Goal: Task Accomplishment & Management: Manage account settings

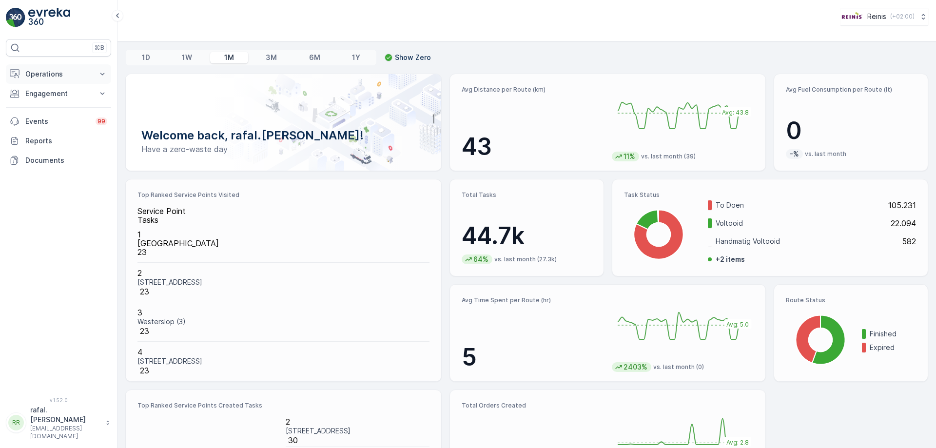
click at [56, 73] on p "Operations" at bounding box center [58, 74] width 66 height 10
click at [56, 114] on p "Routes & Tasks" at bounding box center [50, 118] width 50 height 10
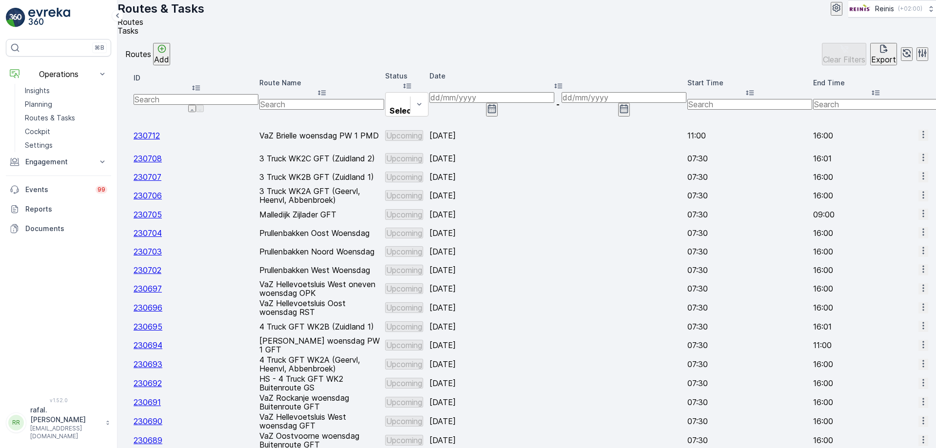
click at [554, 96] on input at bounding box center [491, 97] width 125 height 11
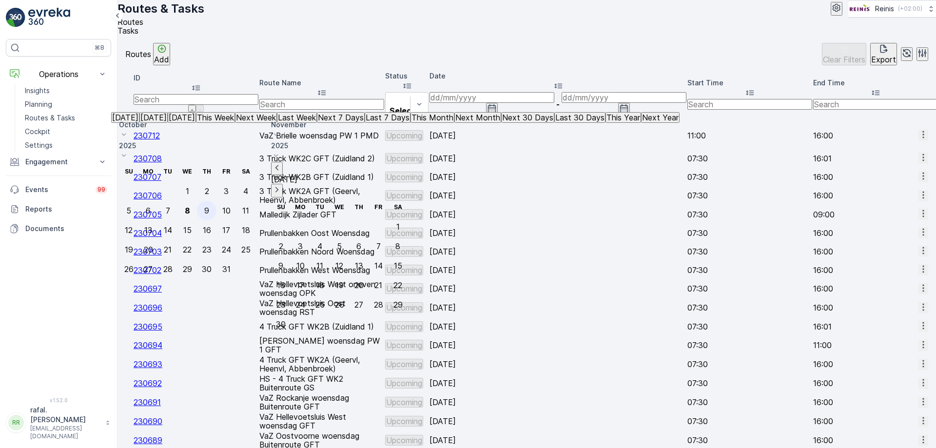
click at [209, 206] on div "9" at bounding box center [206, 210] width 5 height 9
type input "[DATE]"
click at [209, 206] on div "9" at bounding box center [206, 210] width 5 height 9
type input "[DATE]"
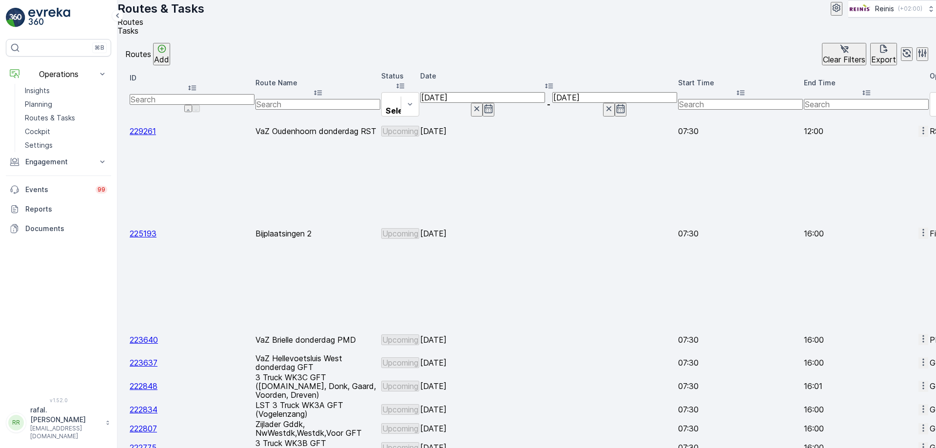
click at [323, 88] on icon at bounding box center [318, 93] width 10 height 10
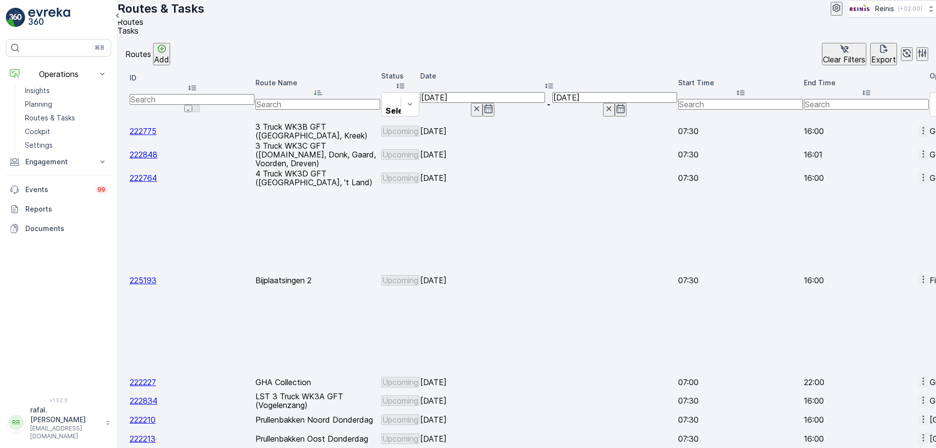
click at [918, 395] on icon "button" at bounding box center [923, 400] width 10 height 10
click at [891, 328] on span "Change Assignee" at bounding box center [898, 333] width 57 height 10
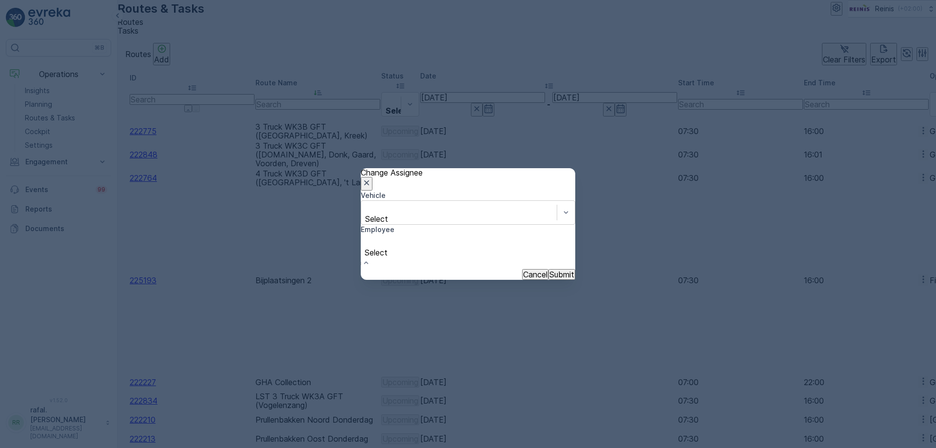
click at [65, 447] on span "[PERSON_NAME]" at bounding box center [32, 452] width 65 height 10
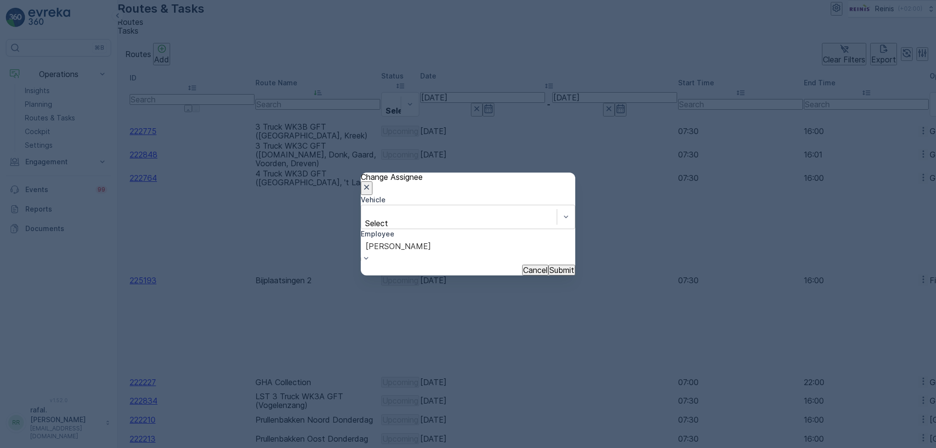
click at [549, 266] on p "Submit" at bounding box center [561, 270] width 25 height 9
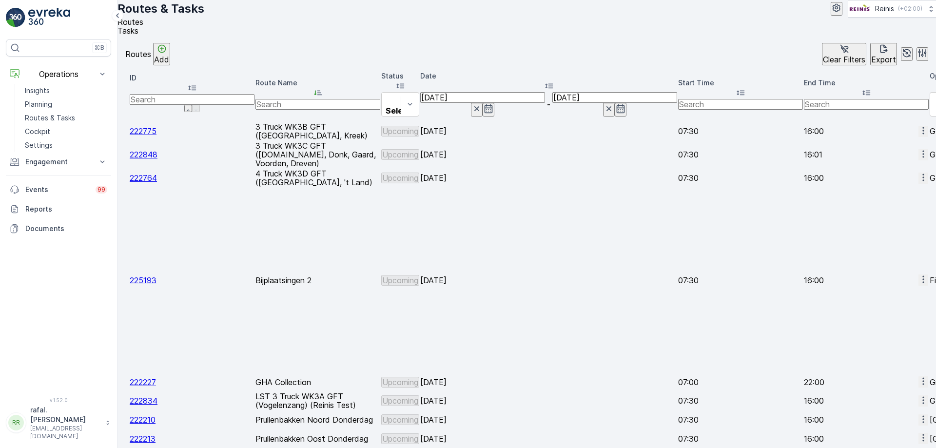
click at [918, 126] on icon "button" at bounding box center [923, 131] width 10 height 10
click at [898, 198] on span "Change Assignee" at bounding box center [898, 203] width 57 height 10
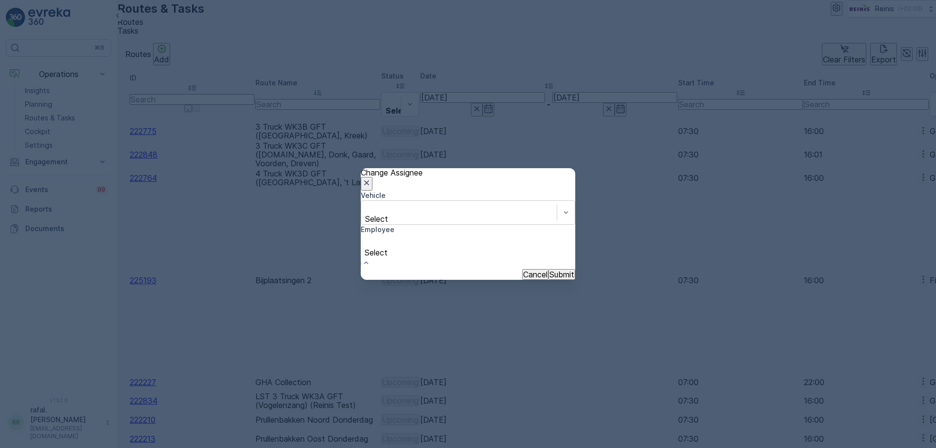
scroll to position [195, 0]
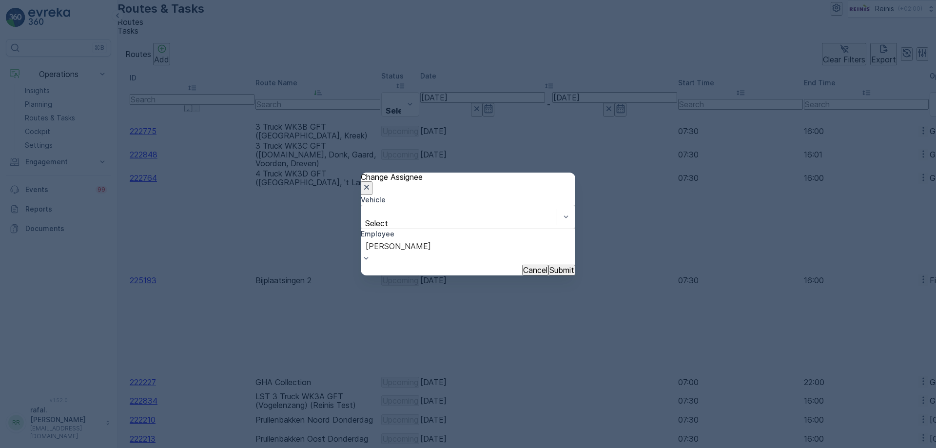
click at [551, 266] on p "Submit" at bounding box center [561, 270] width 25 height 9
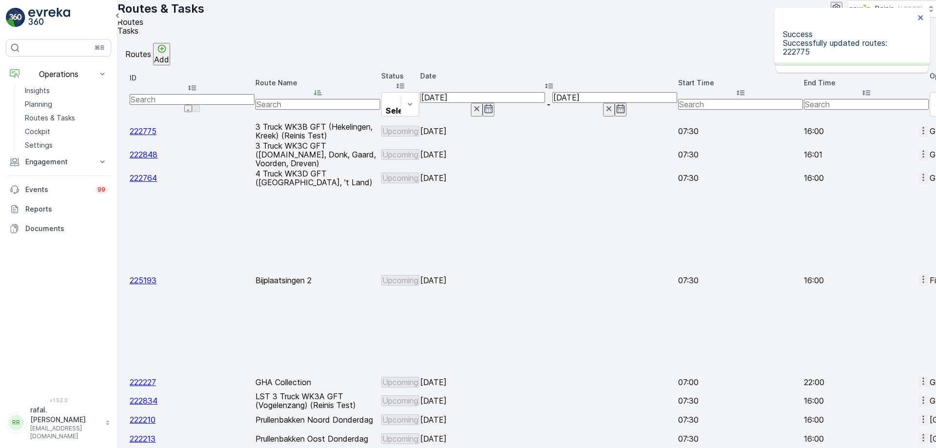
click at [918, 153] on icon "button" at bounding box center [923, 154] width 10 height 10
click at [890, 228] on span "Change Assignee" at bounding box center [898, 233] width 57 height 10
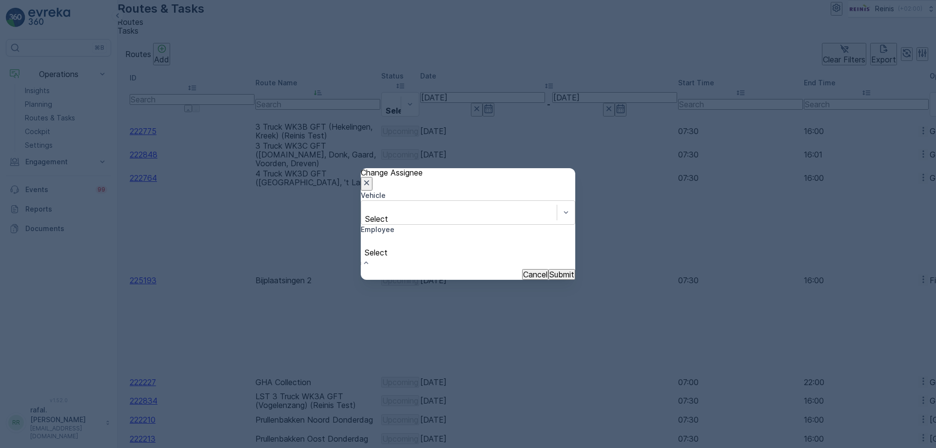
scroll to position [341, 0]
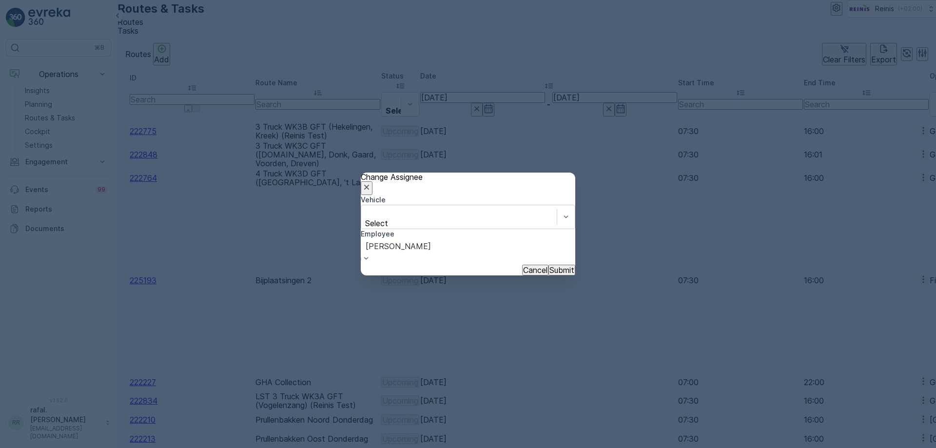
click at [549, 266] on p "Submit" at bounding box center [561, 270] width 25 height 9
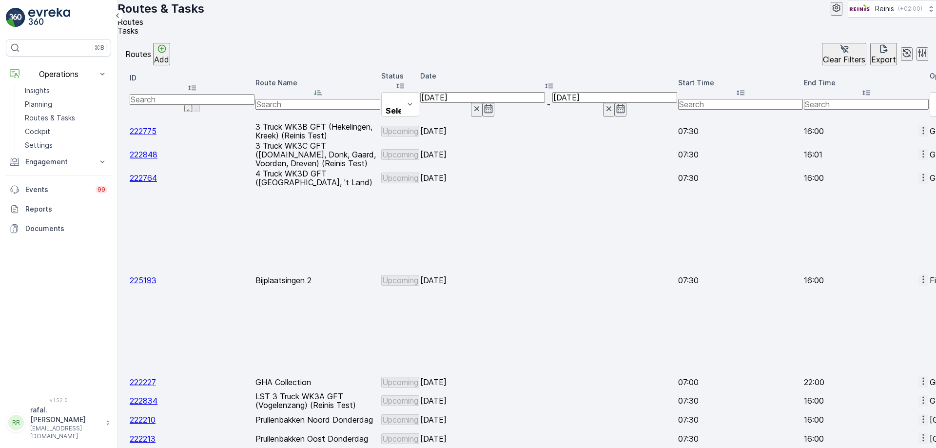
click at [918, 182] on icon "button" at bounding box center [923, 177] width 10 height 10
click at [897, 257] on span "Change Assignee" at bounding box center [898, 262] width 57 height 10
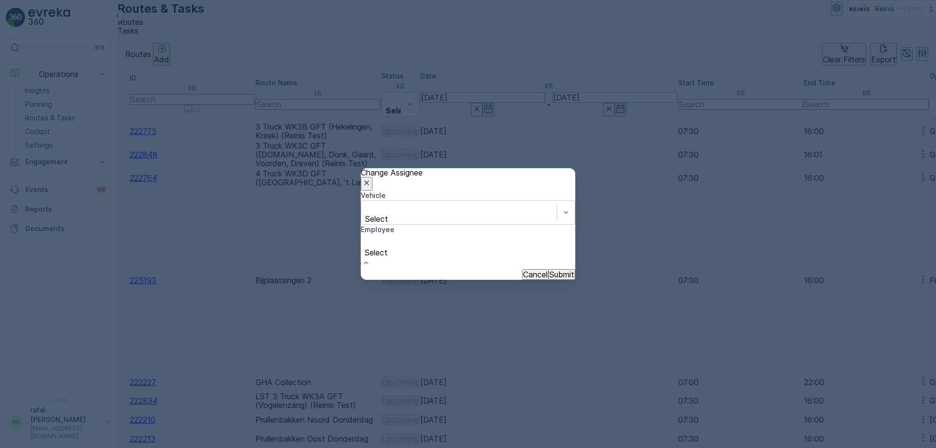
scroll to position [292, 0]
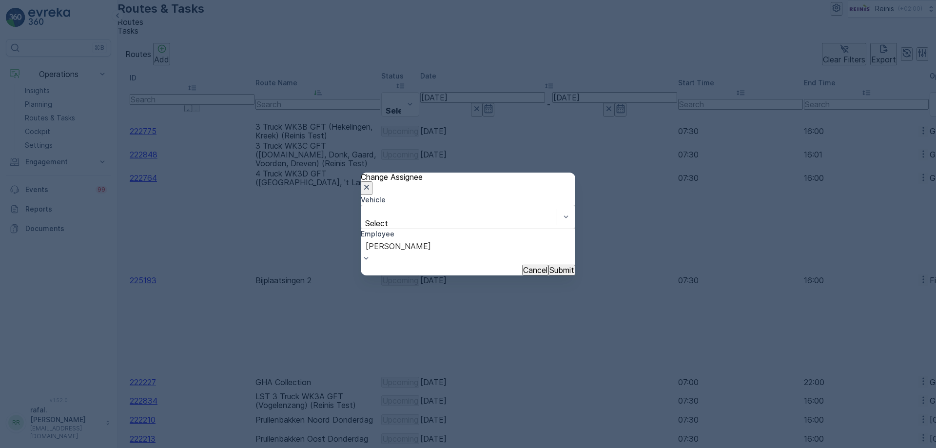
click at [551, 266] on p "Submit" at bounding box center [561, 270] width 25 height 9
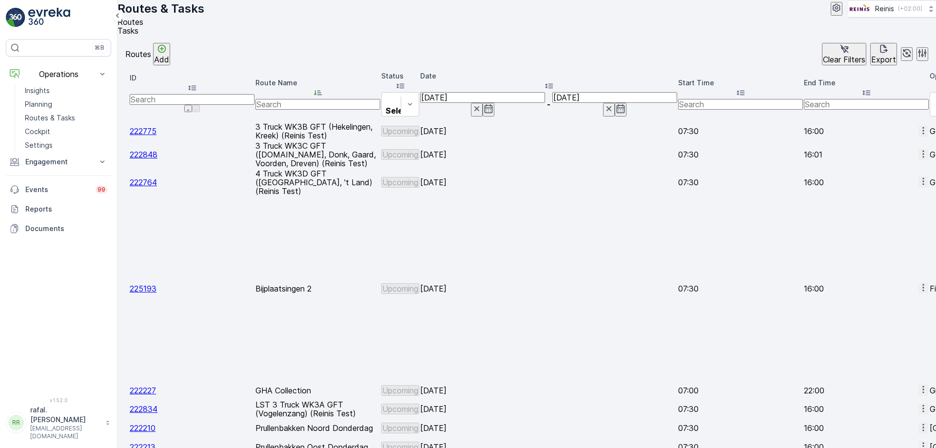
click at [918, 422] on icon "button" at bounding box center [923, 427] width 10 height 10
click at [894, 352] on span "Change Assignee" at bounding box center [898, 357] width 57 height 10
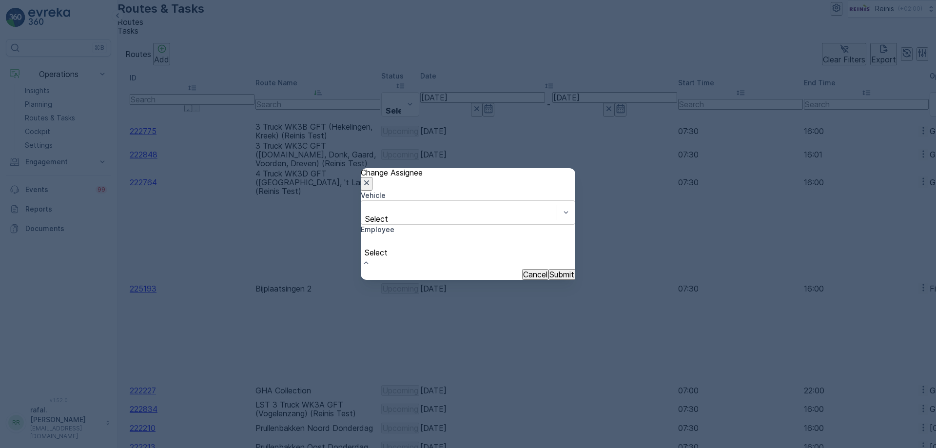
scroll to position [244, 0]
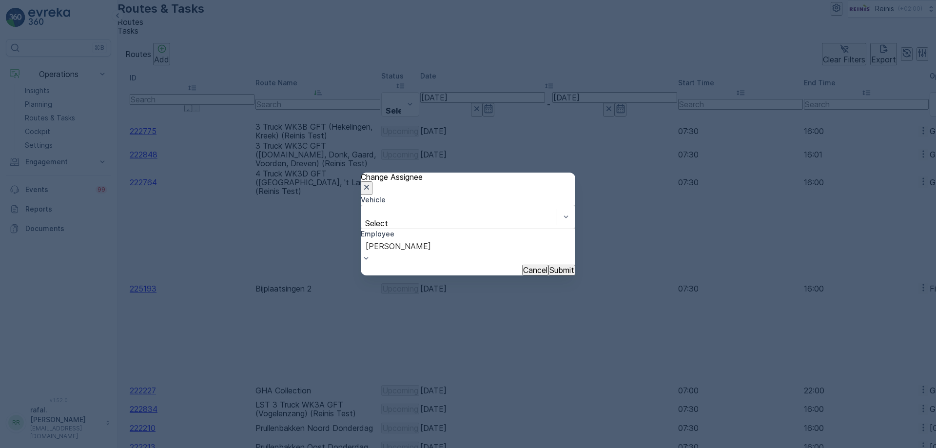
click at [549, 266] on p "Submit" at bounding box center [561, 270] width 25 height 9
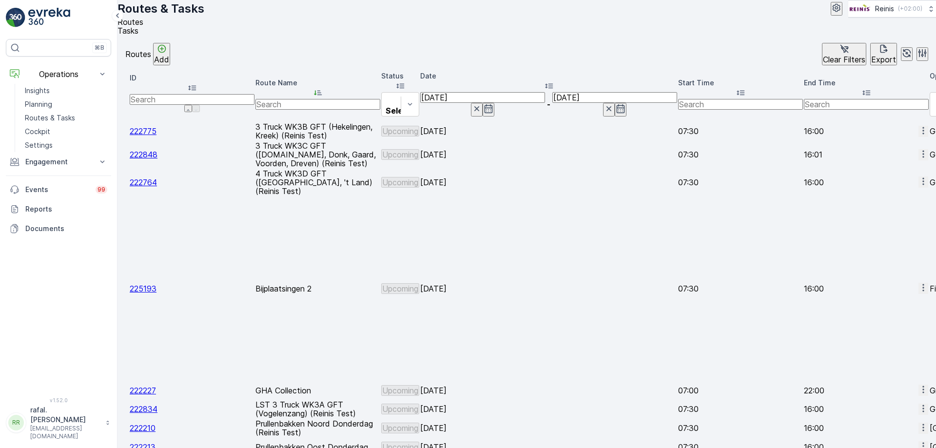
click at [922, 442] on icon "button" at bounding box center [922, 445] width 1 height 7
click at [897, 377] on span "Change Assignee" at bounding box center [898, 382] width 57 height 10
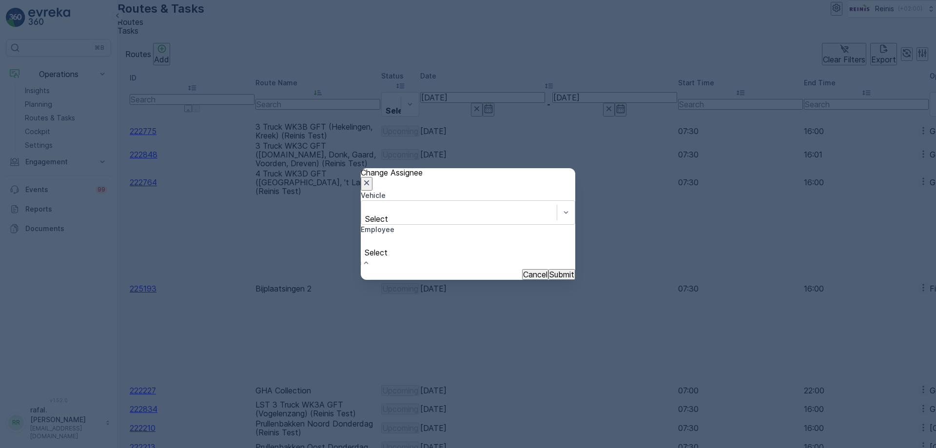
scroll to position [537, 0]
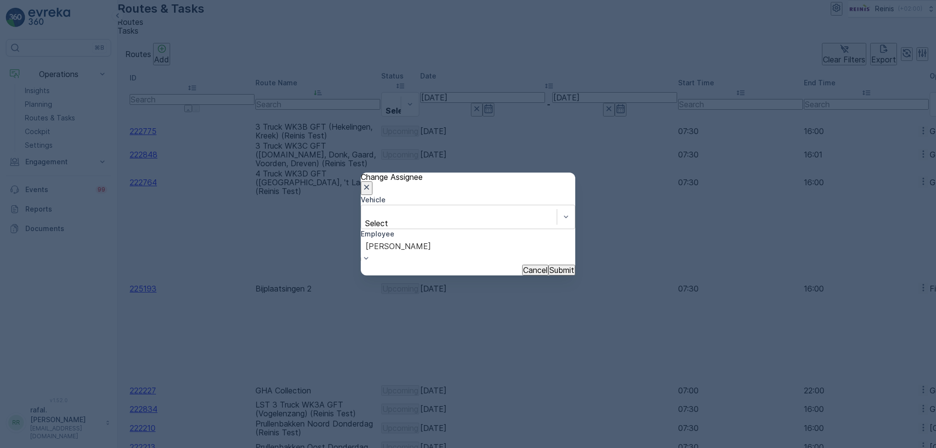
click at [548, 265] on button "Submit" at bounding box center [561, 270] width 27 height 11
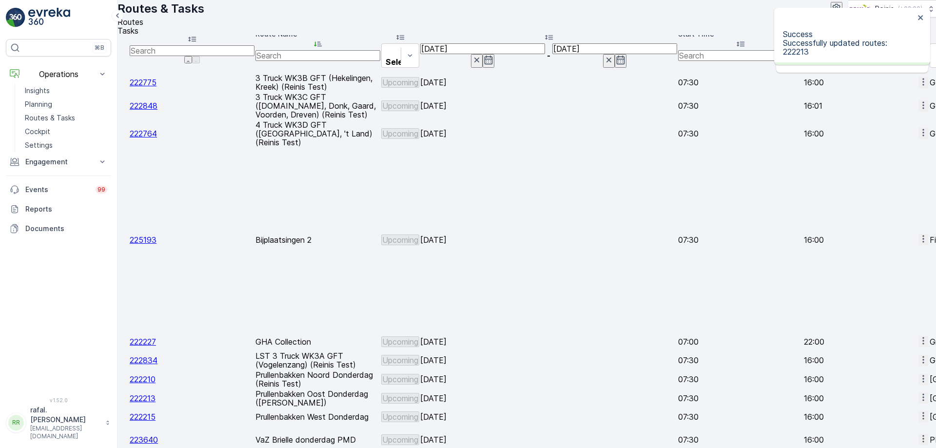
scroll to position [89, 0]
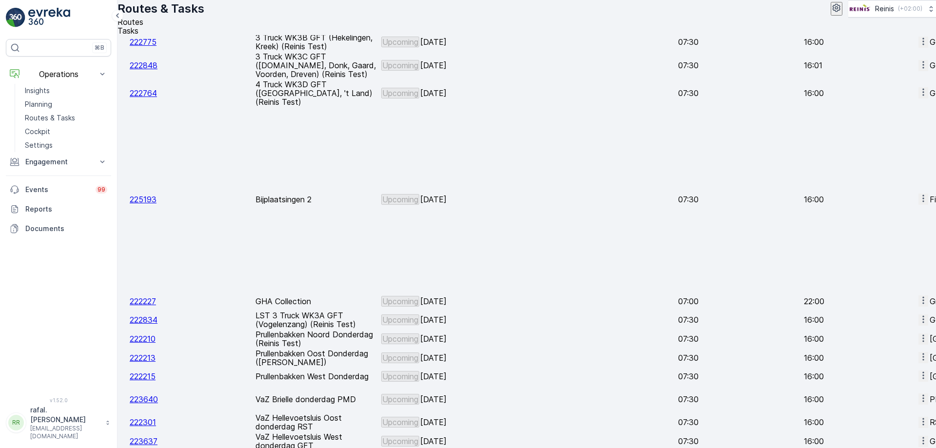
click at [922, 395] on icon "button" at bounding box center [922, 398] width 1 height 7
click at [885, 336] on span "Change Assignee" at bounding box center [898, 341] width 57 height 10
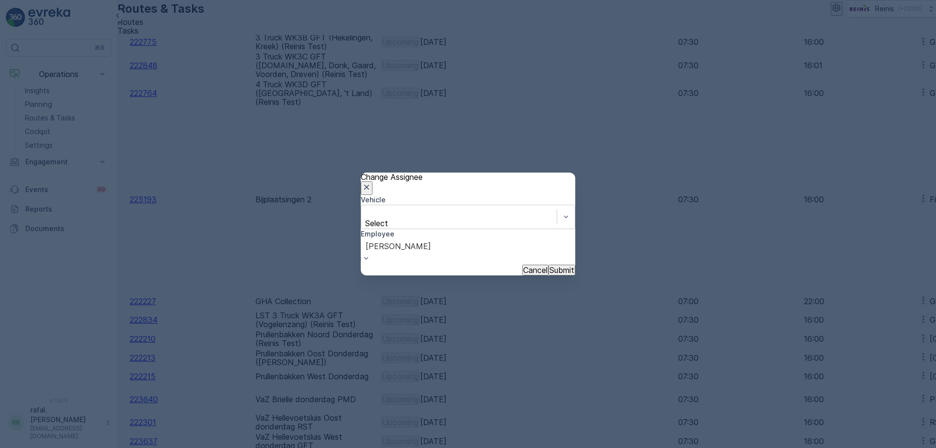
click at [551, 267] on p "Submit" at bounding box center [561, 270] width 25 height 9
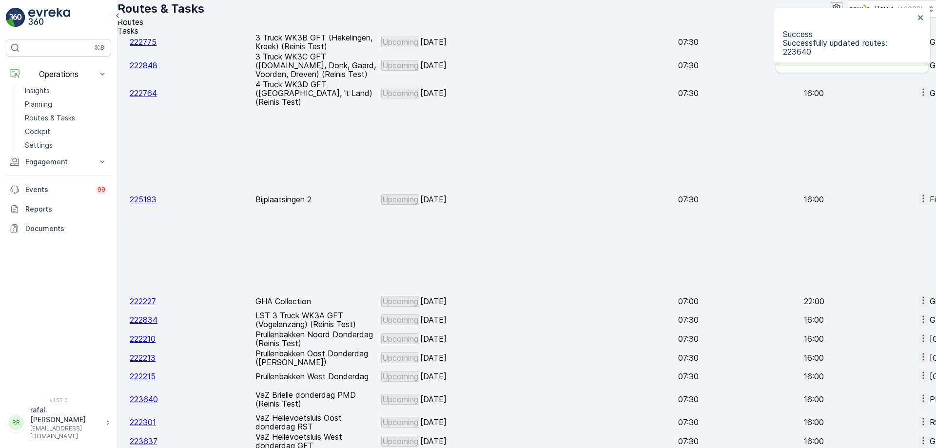
click at [918, 417] on icon "button" at bounding box center [923, 422] width 10 height 10
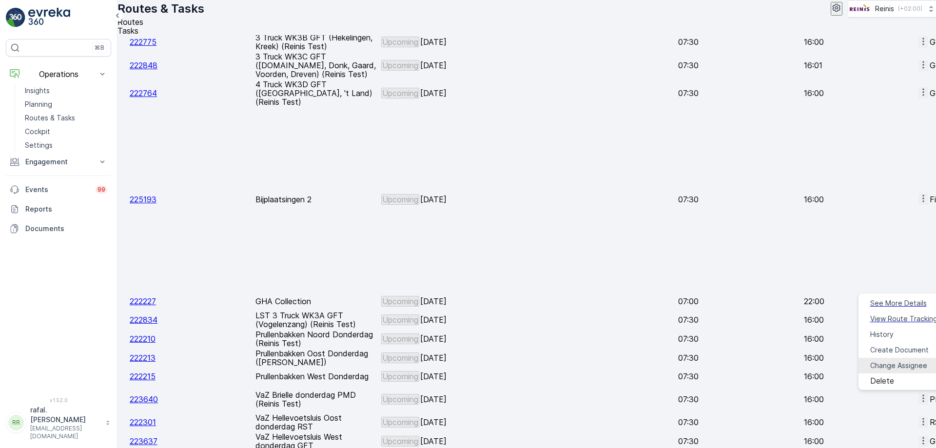
click at [901, 361] on span "Change Assignee" at bounding box center [898, 366] width 57 height 10
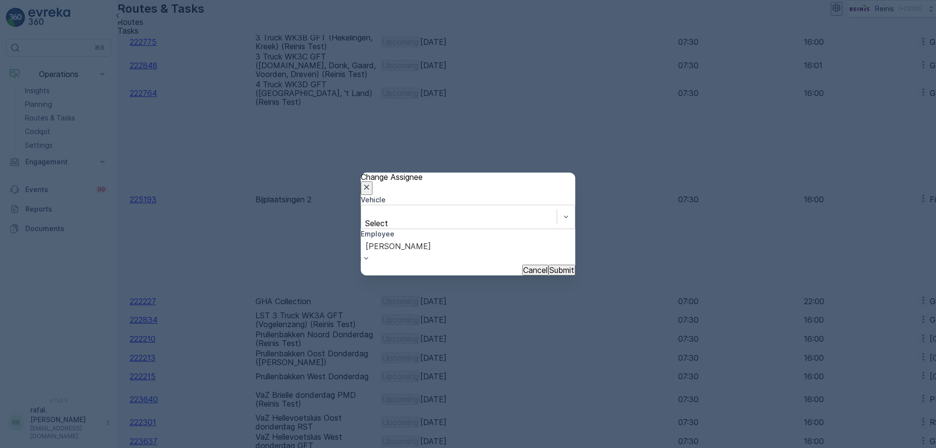
click at [549, 266] on p "Submit" at bounding box center [561, 270] width 25 height 9
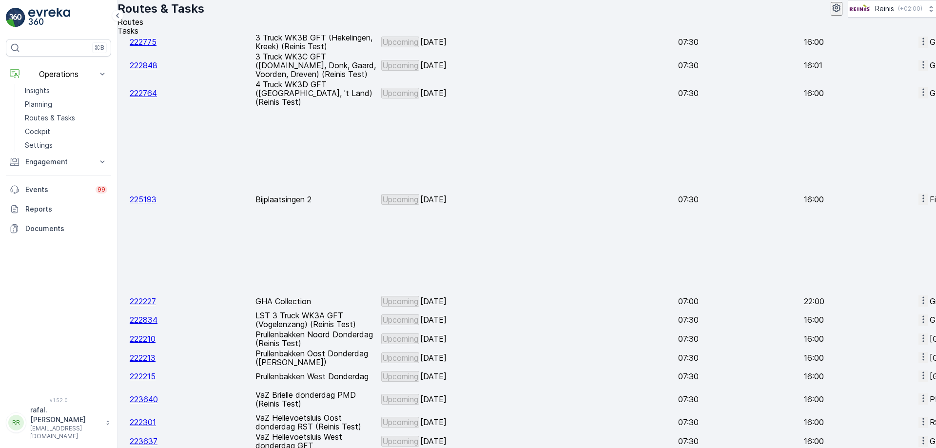
click at [918, 436] on icon "button" at bounding box center [923, 441] width 10 height 10
click at [907, 385] on span "Change Assignee" at bounding box center [898, 390] width 57 height 10
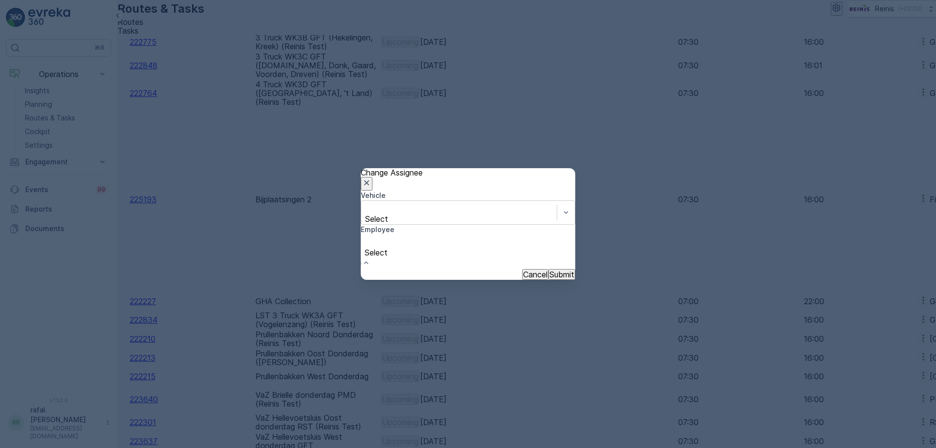
scroll to position [380, 0]
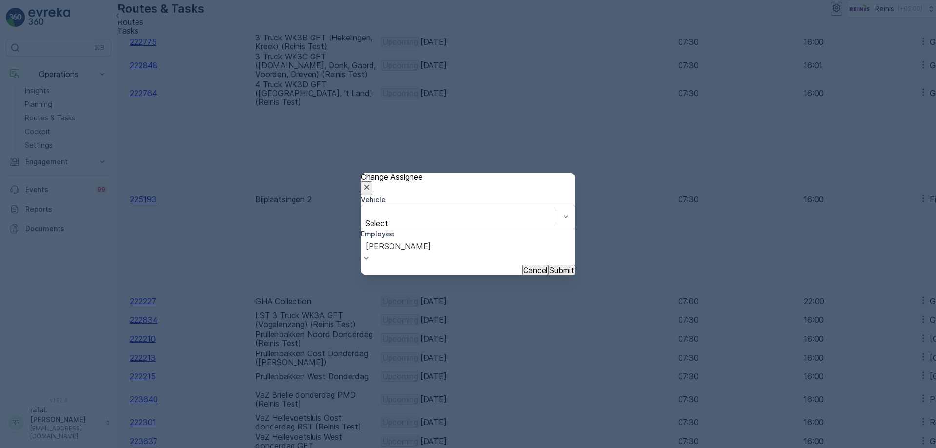
click at [549, 266] on p "Submit" at bounding box center [561, 270] width 25 height 9
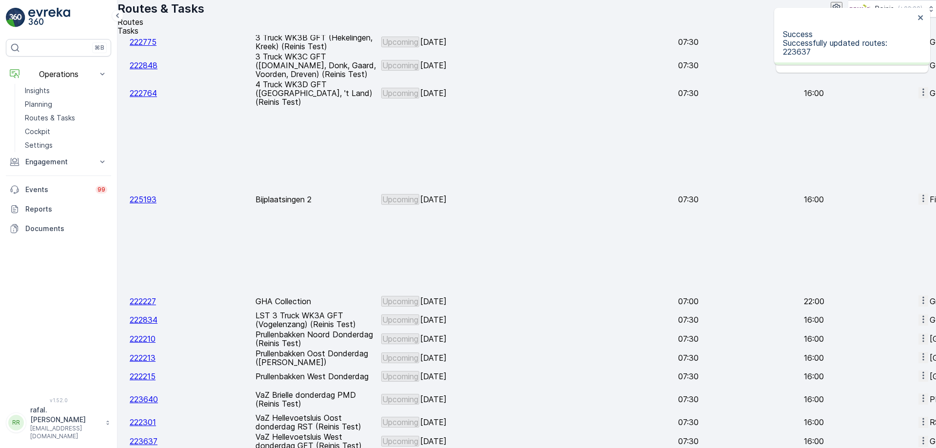
click at [885, 332] on span "Change Assignee" at bounding box center [898, 337] width 57 height 10
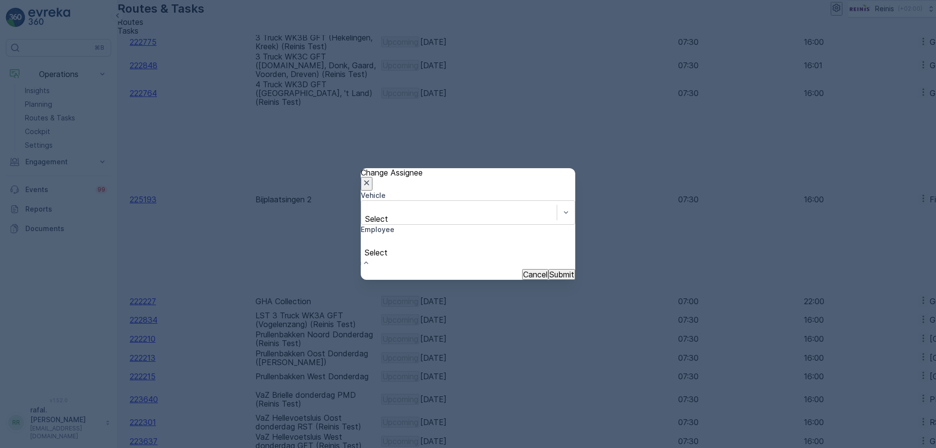
scroll to position [244, 0]
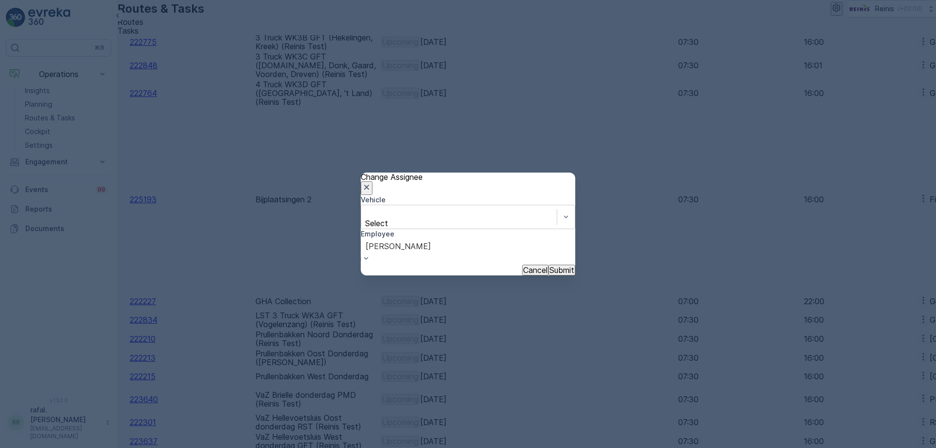
click at [554, 266] on p "Submit" at bounding box center [561, 270] width 25 height 9
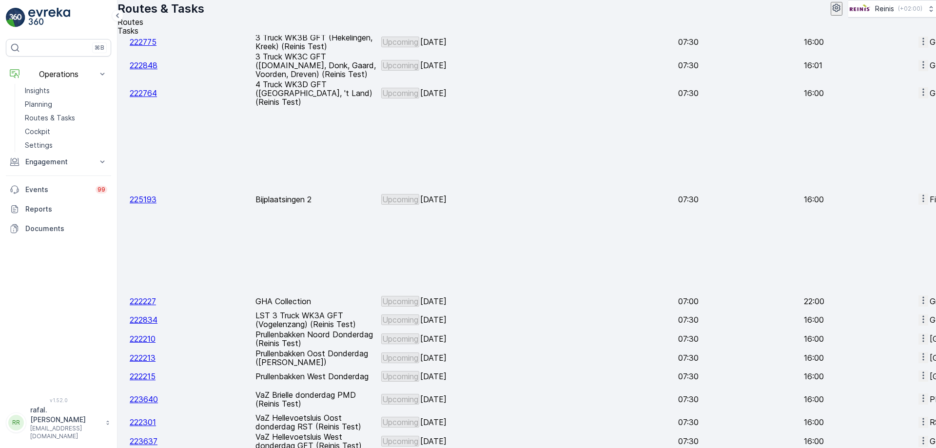
scroll to position [0, 38]
click at [894, 361] on span "Change Assignee" at bounding box center [898, 366] width 57 height 10
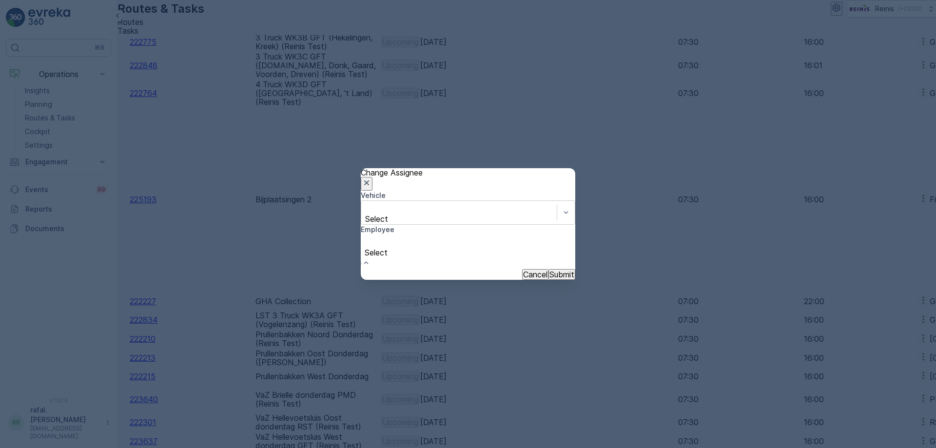
scroll to position [146, 0]
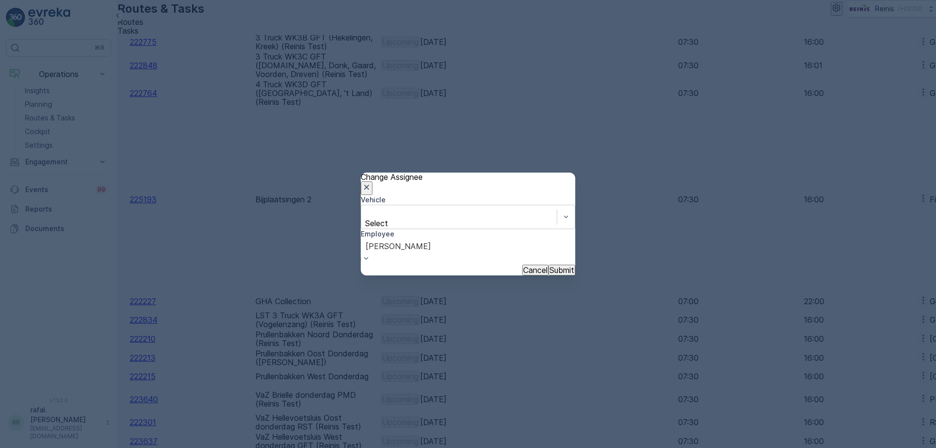
click at [549, 266] on p "Submit" at bounding box center [561, 270] width 25 height 9
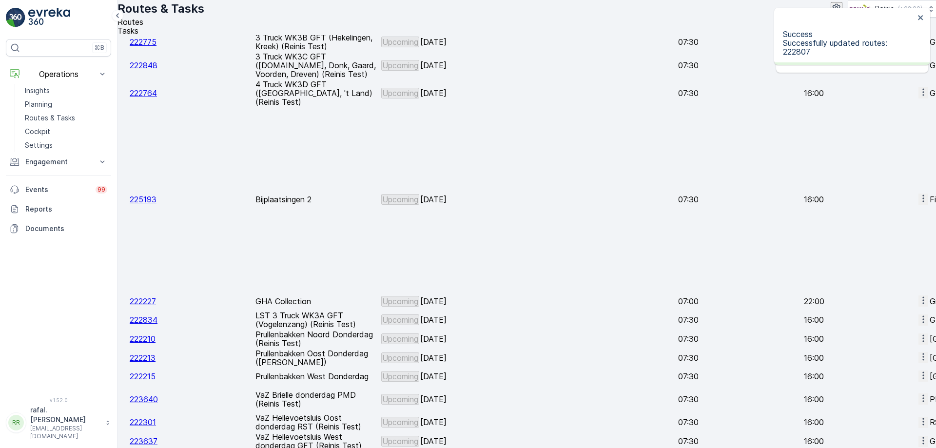
scroll to position [0, 0]
